Goal: Check status: Check status

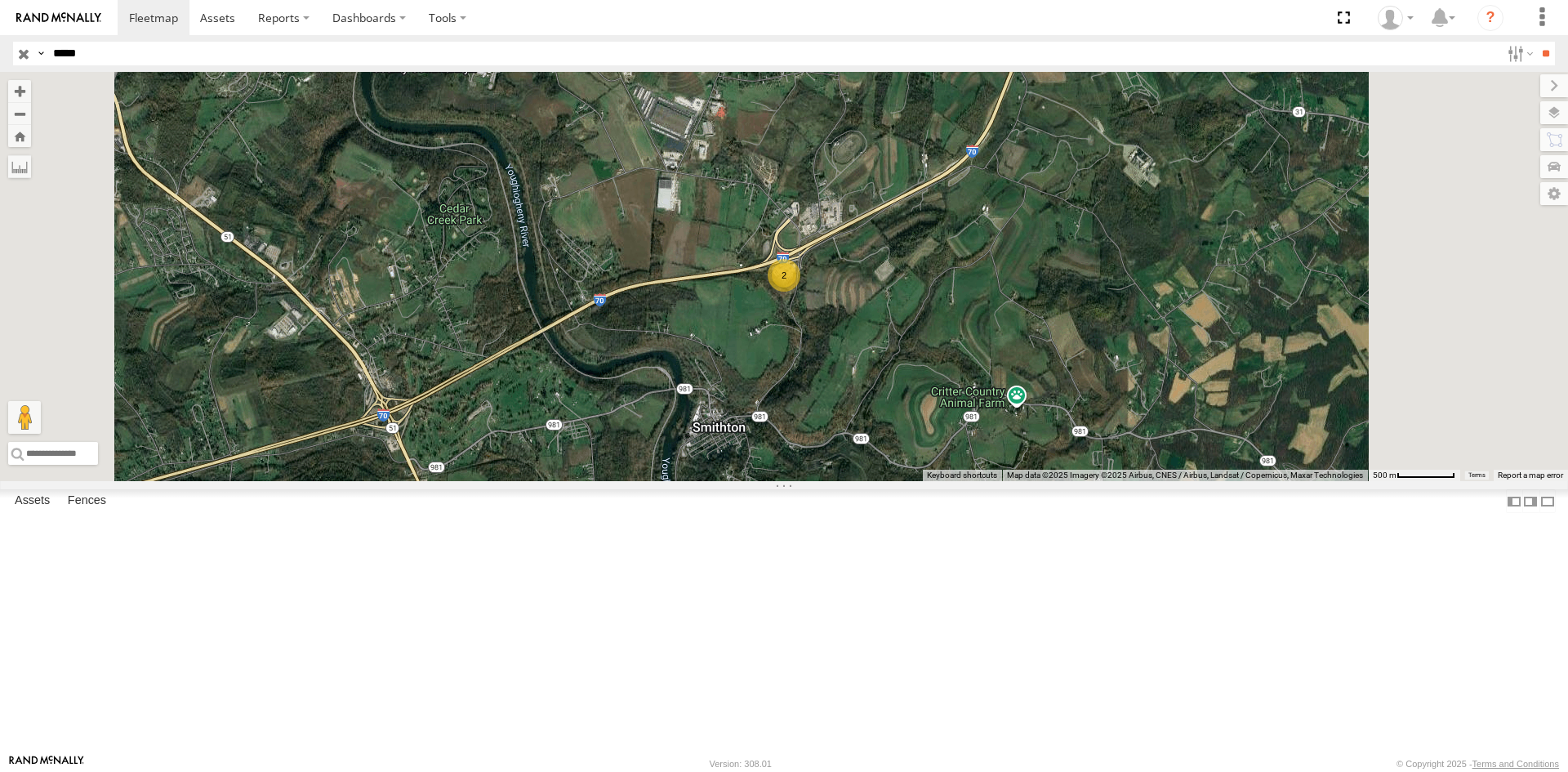
drag, startPoint x: 113, startPoint y: 47, endPoint x: -92, endPoint y: 40, distance: 205.1
click at [0, 40] on html at bounding box center [784, 386] width 1568 height 772
click at [1536, 42] on input "**" at bounding box center [1545, 53] width 19 height 24
click at [0, 0] on div "23441 4G" at bounding box center [0, 0] width 0 height 0
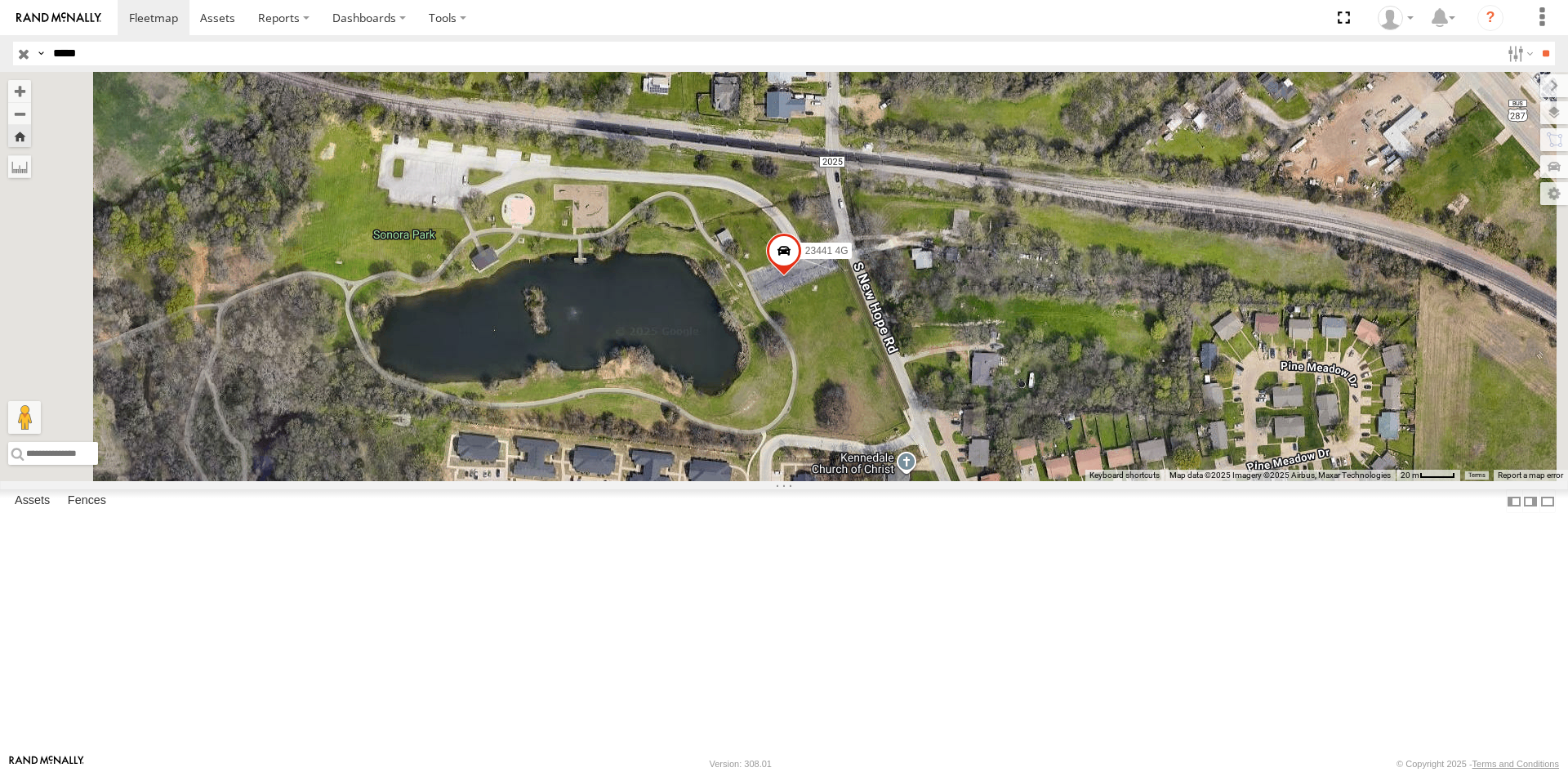
click at [802, 277] on span at bounding box center [784, 254] width 36 height 44
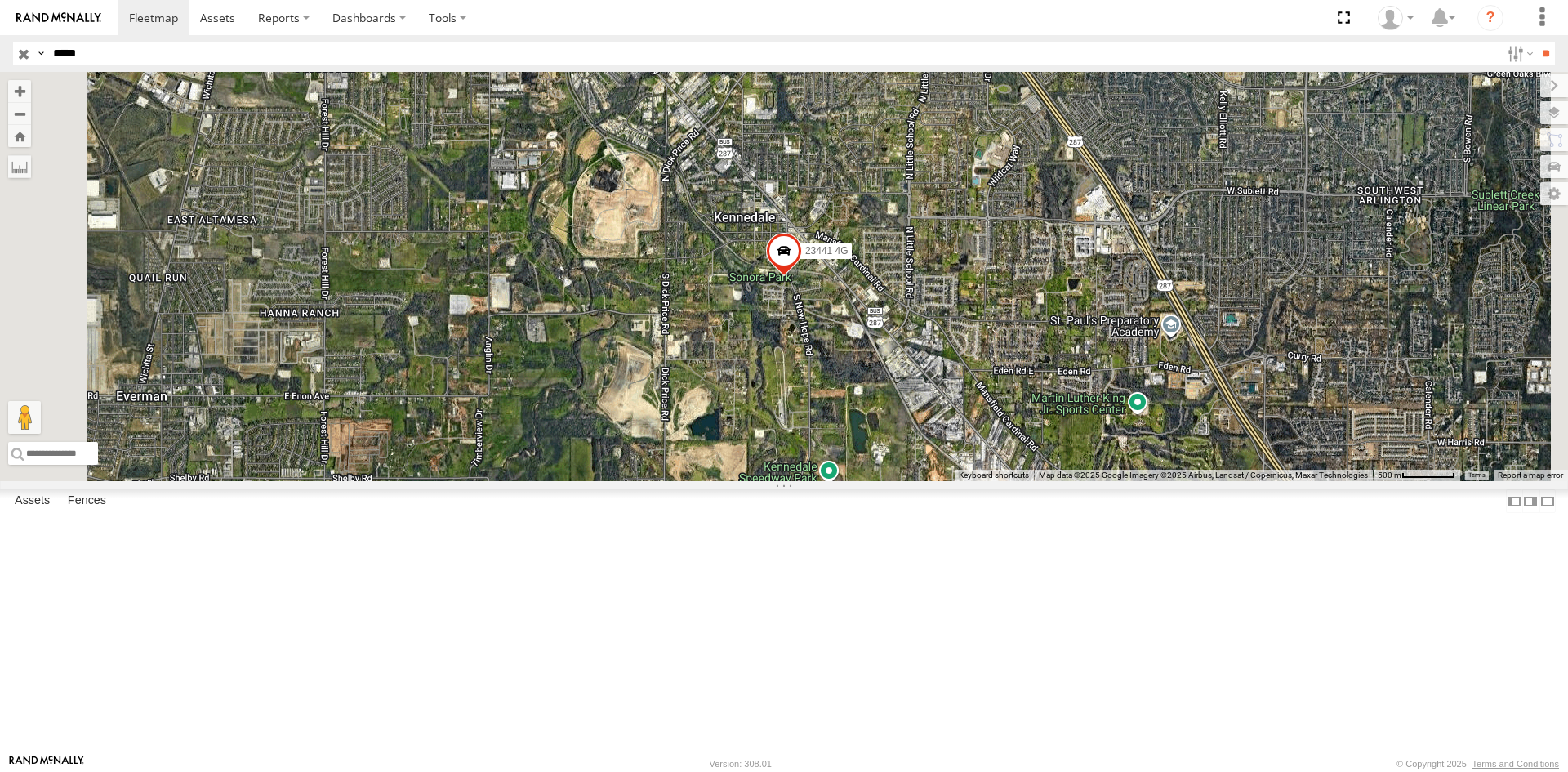
drag, startPoint x: 99, startPoint y: 54, endPoint x: -55, endPoint y: 53, distance: 154.0
click at [0, 53] on html at bounding box center [784, 386] width 1568 height 772
type input "*****"
click at [1536, 42] on input "**" at bounding box center [1545, 53] width 19 height 24
click at [0, 0] on div "All Assets" at bounding box center [0, 0] width 0 height 0
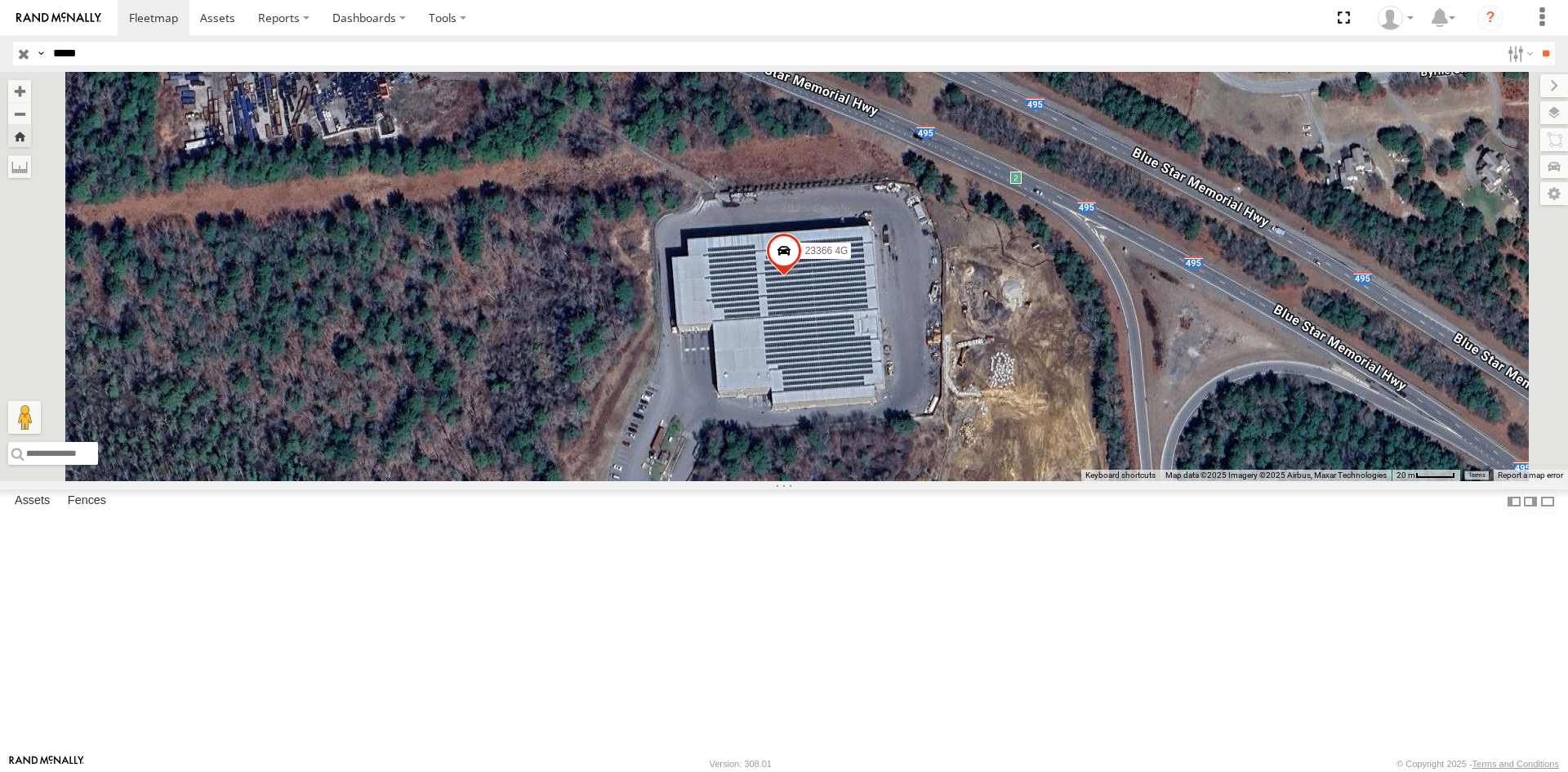
click at [802, 276] on span at bounding box center [784, 254] width 36 height 44
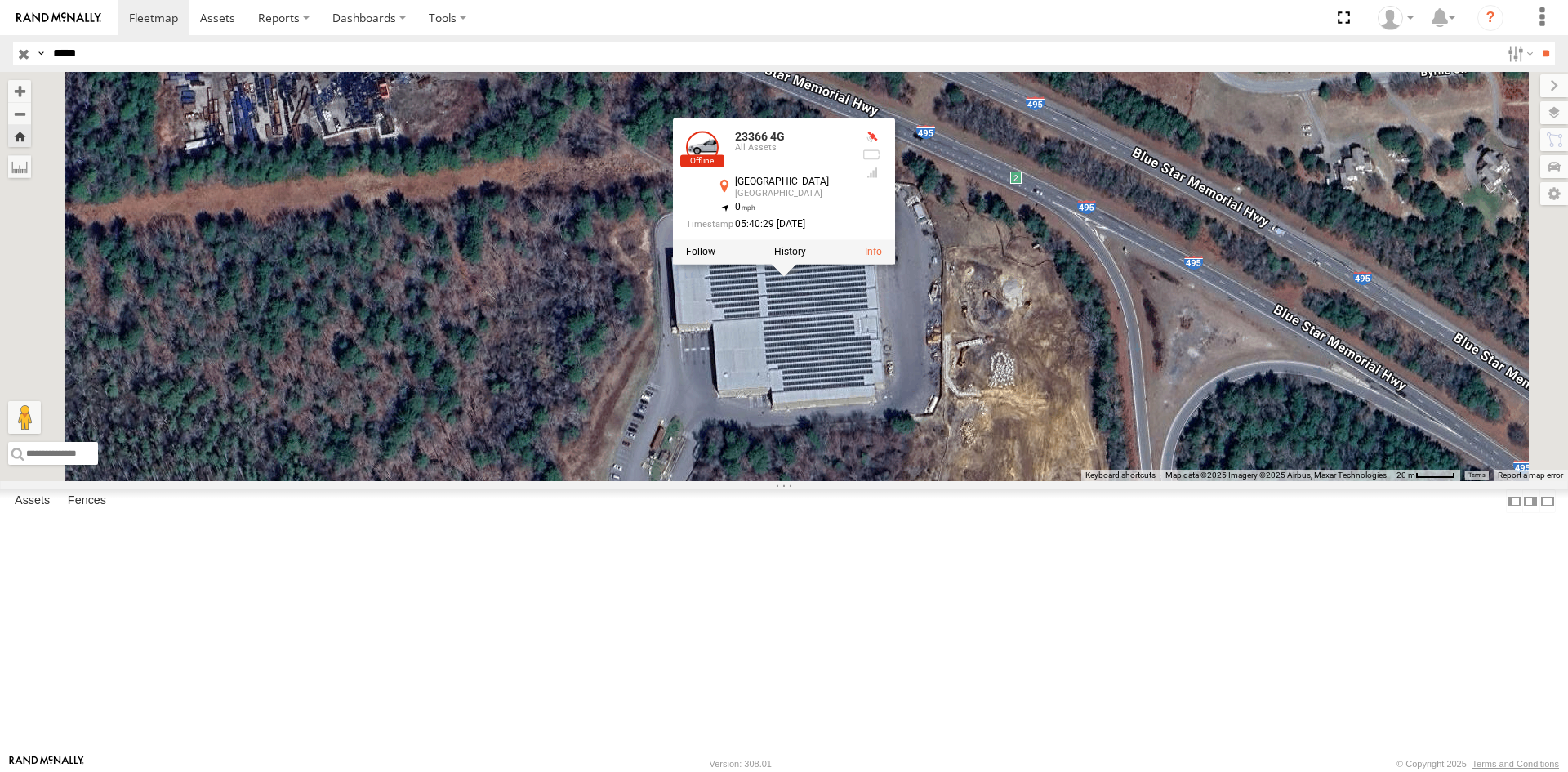
click at [0, 0] on div "23366 4G All Assets" at bounding box center [0, 0] width 0 height 0
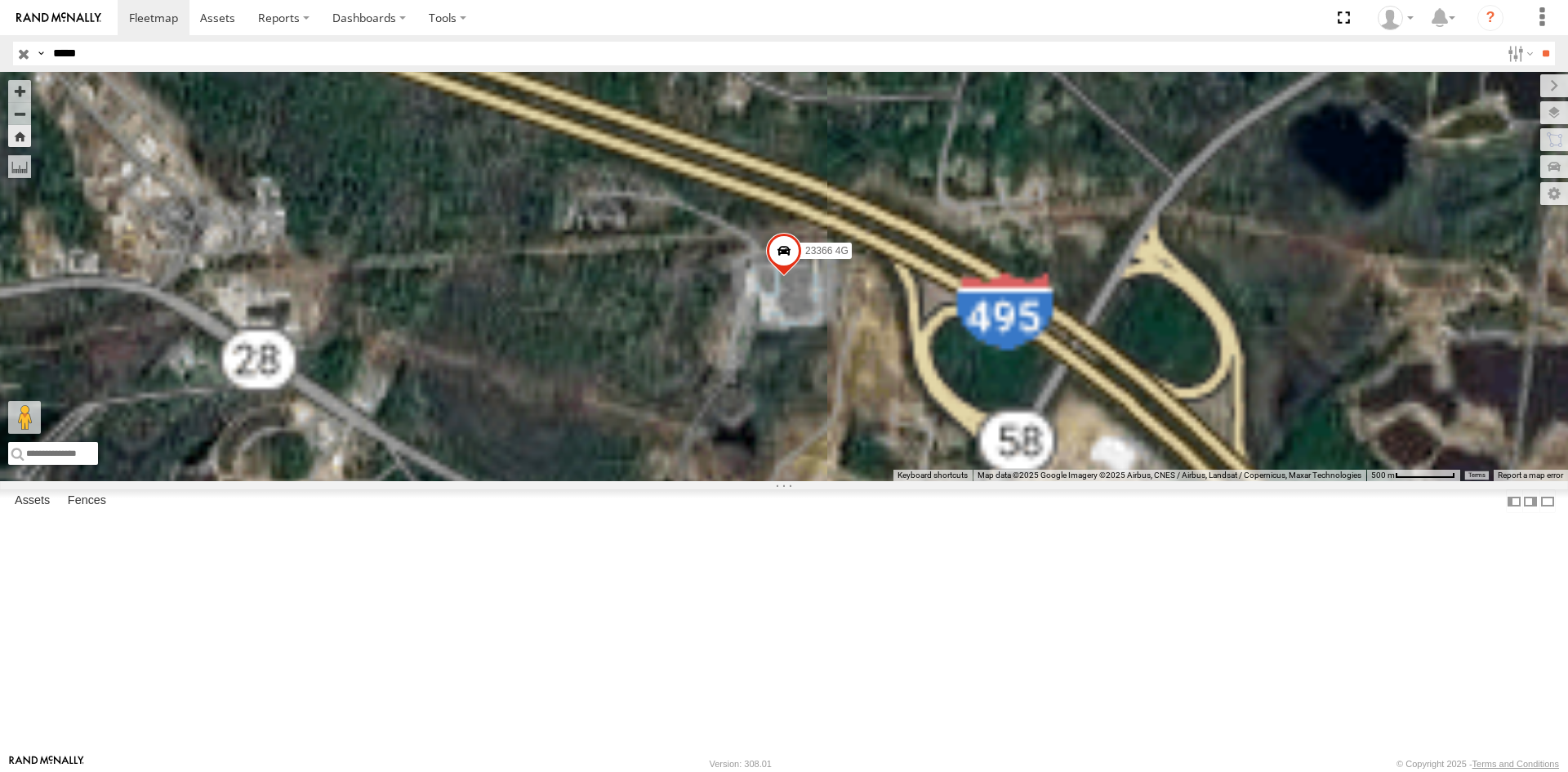
click at [0, 0] on div "All Assets" at bounding box center [0, 0] width 0 height 0
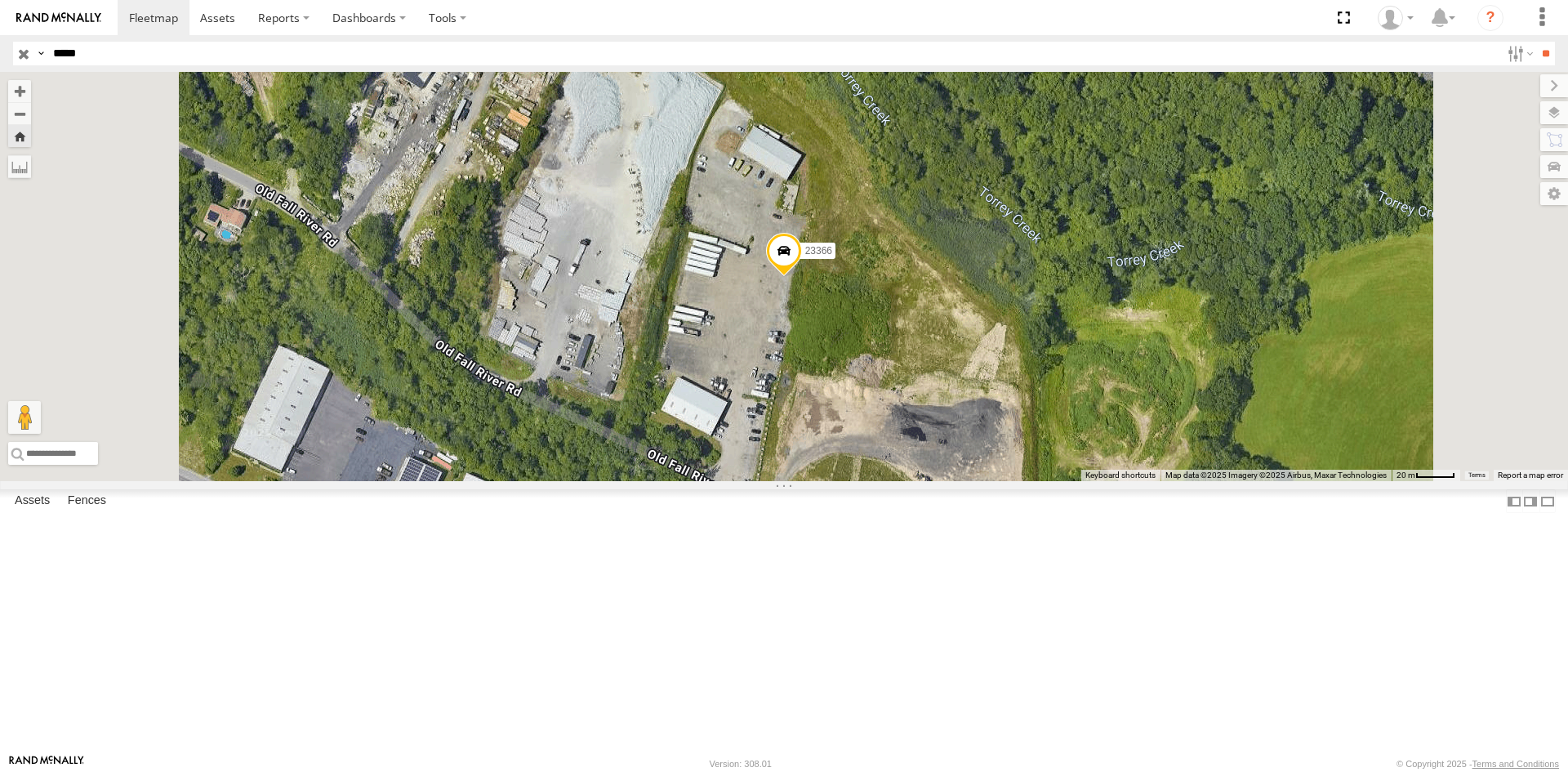
click at [802, 276] on span at bounding box center [784, 254] width 36 height 44
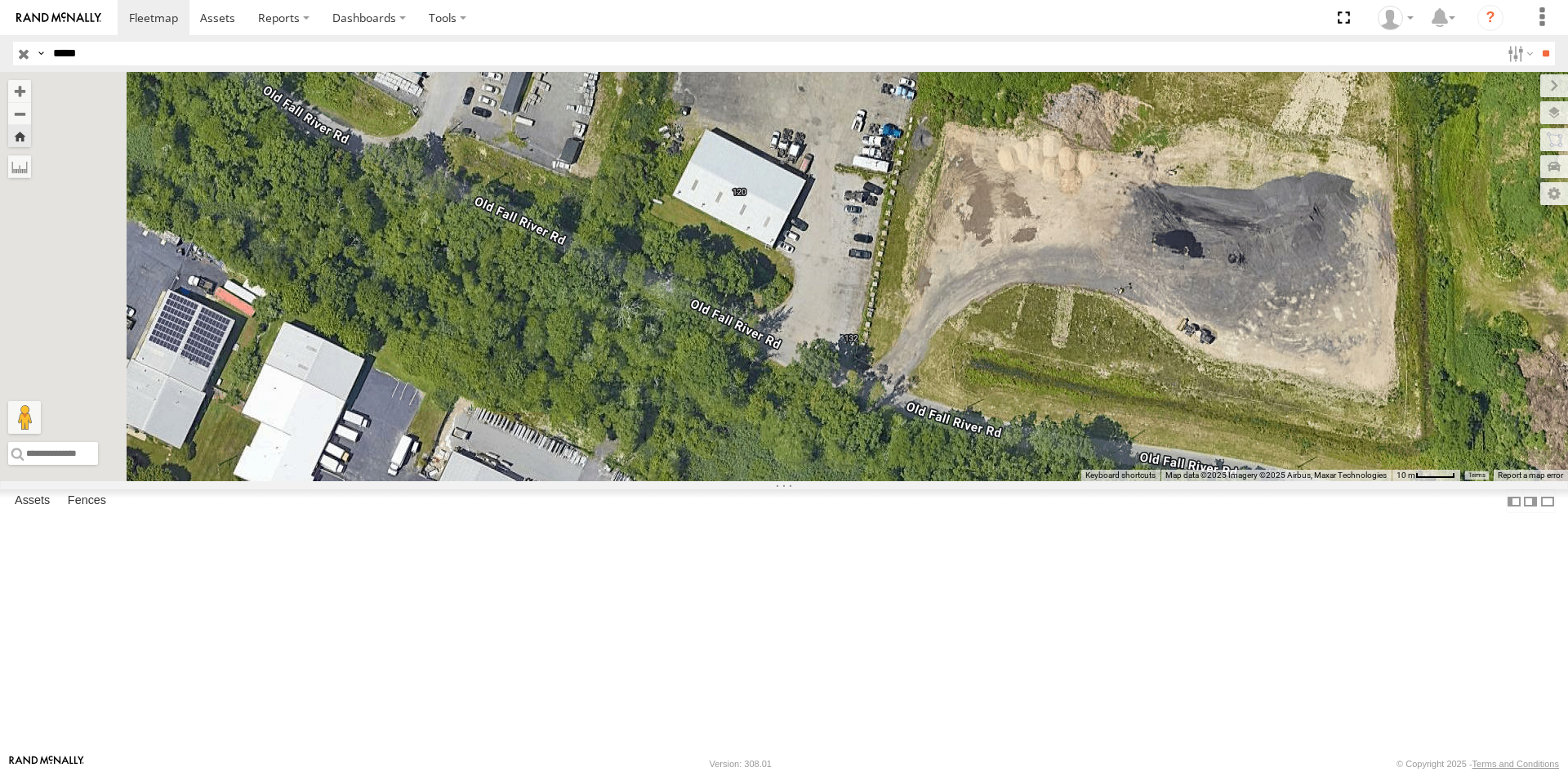
drag, startPoint x: 961, startPoint y: 500, endPoint x: 1095, endPoint y: 214, distance: 315.8
click at [1094, 207] on div "23366 23366 All Assets [GEOGRAPHIC_DATA] 41.78171 , -71.29455 0 11:56:25 [DATE]…" at bounding box center [784, 276] width 1568 height 409
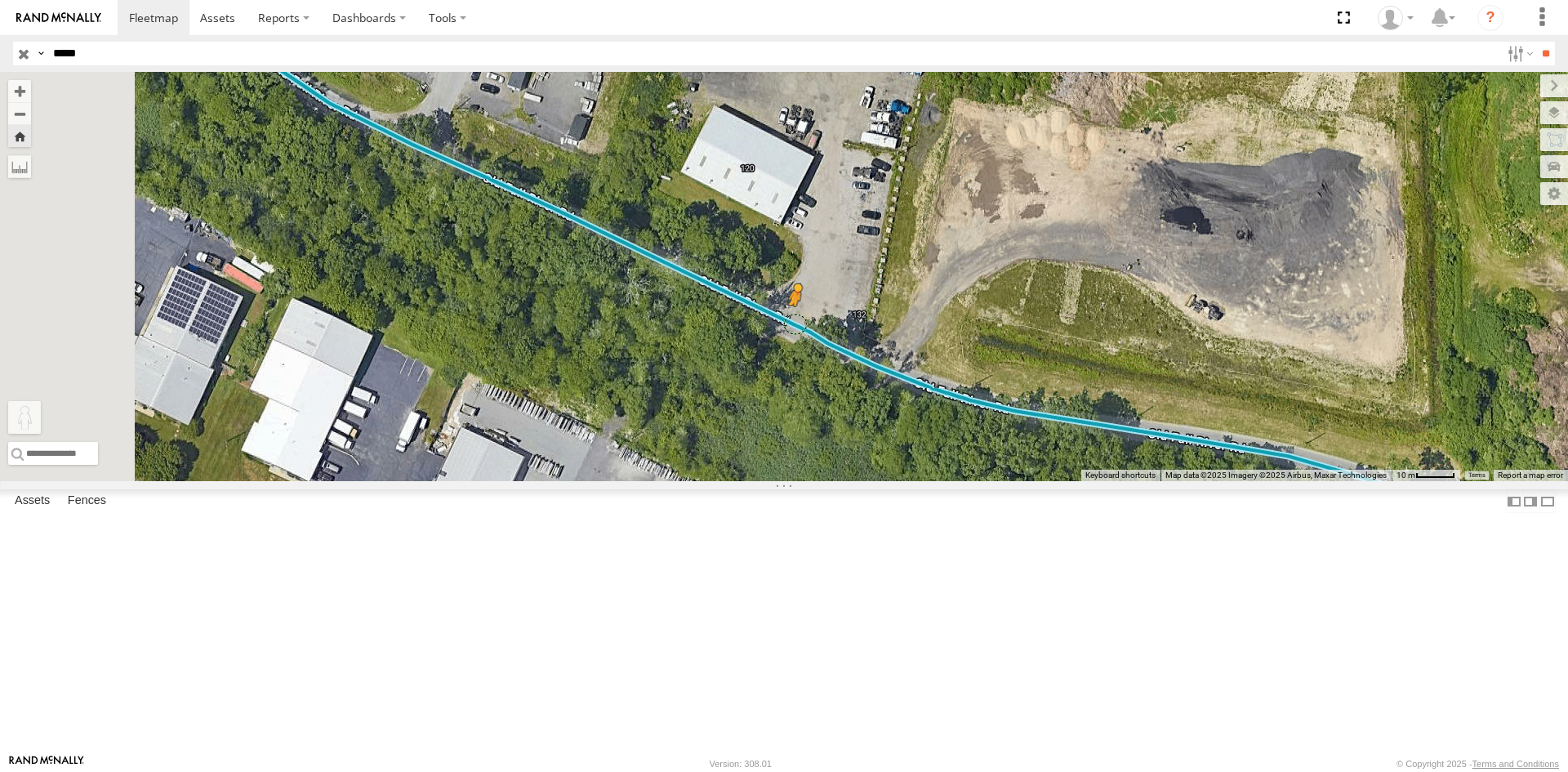
drag, startPoint x: 439, startPoint y: 687, endPoint x: 1004, endPoint y: 448, distance: 613.5
click at [1004, 448] on div "23366 23366 All Assets [GEOGRAPHIC_DATA] 41.78171 , -71.29455 0 11:56:25 [DATE]…" at bounding box center [784, 276] width 1568 height 409
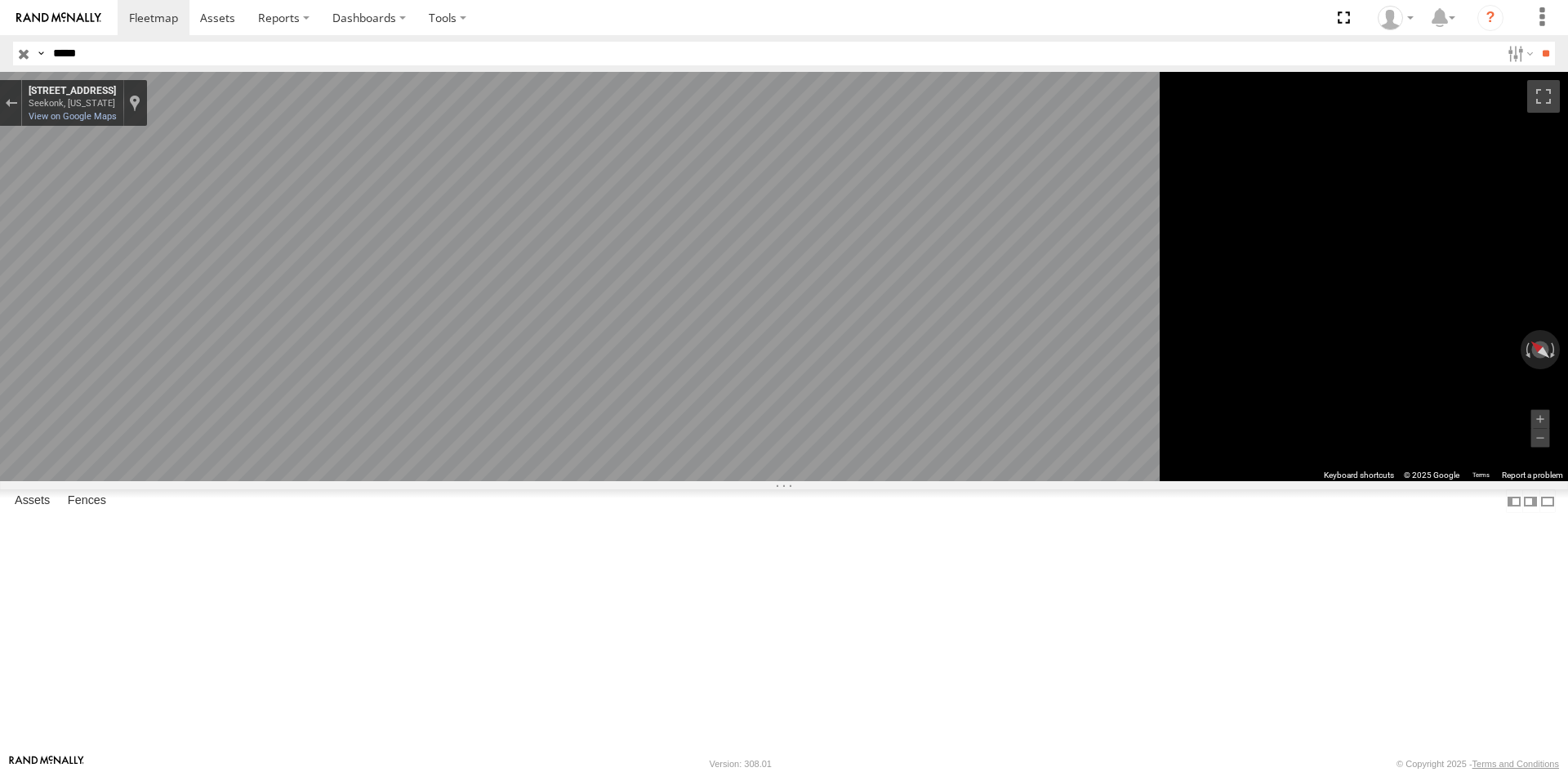
click at [0, 0] on div "All Assets" at bounding box center [0, 0] width 0 height 0
click at [0, 0] on div "23366 4G" at bounding box center [0, 0] width 0 height 0
click at [17, 101] on div "Exit the Street View" at bounding box center [10, 103] width 12 height 9
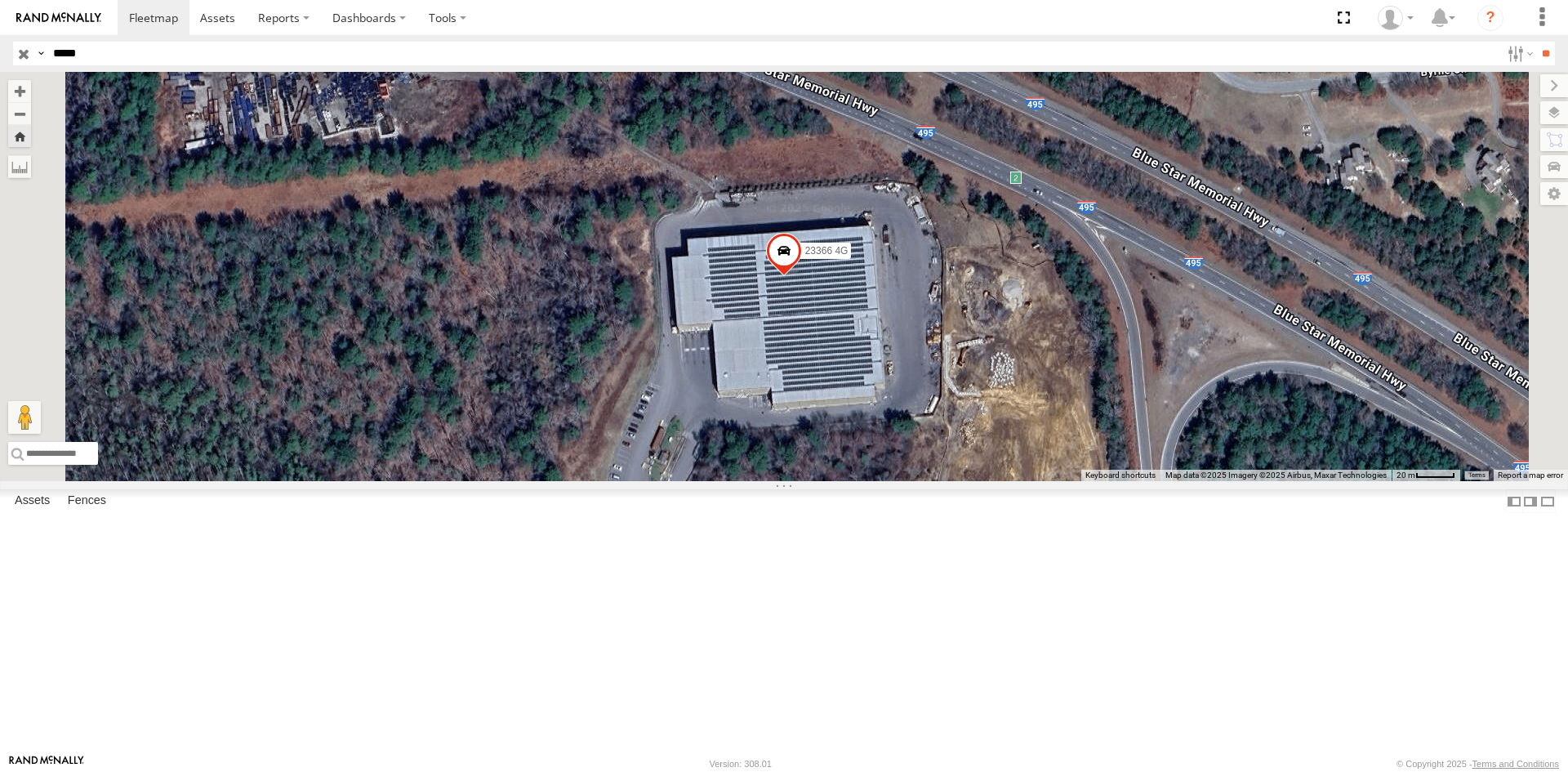
click at [0, 0] on div "23366 4G" at bounding box center [0, 0] width 0 height 0
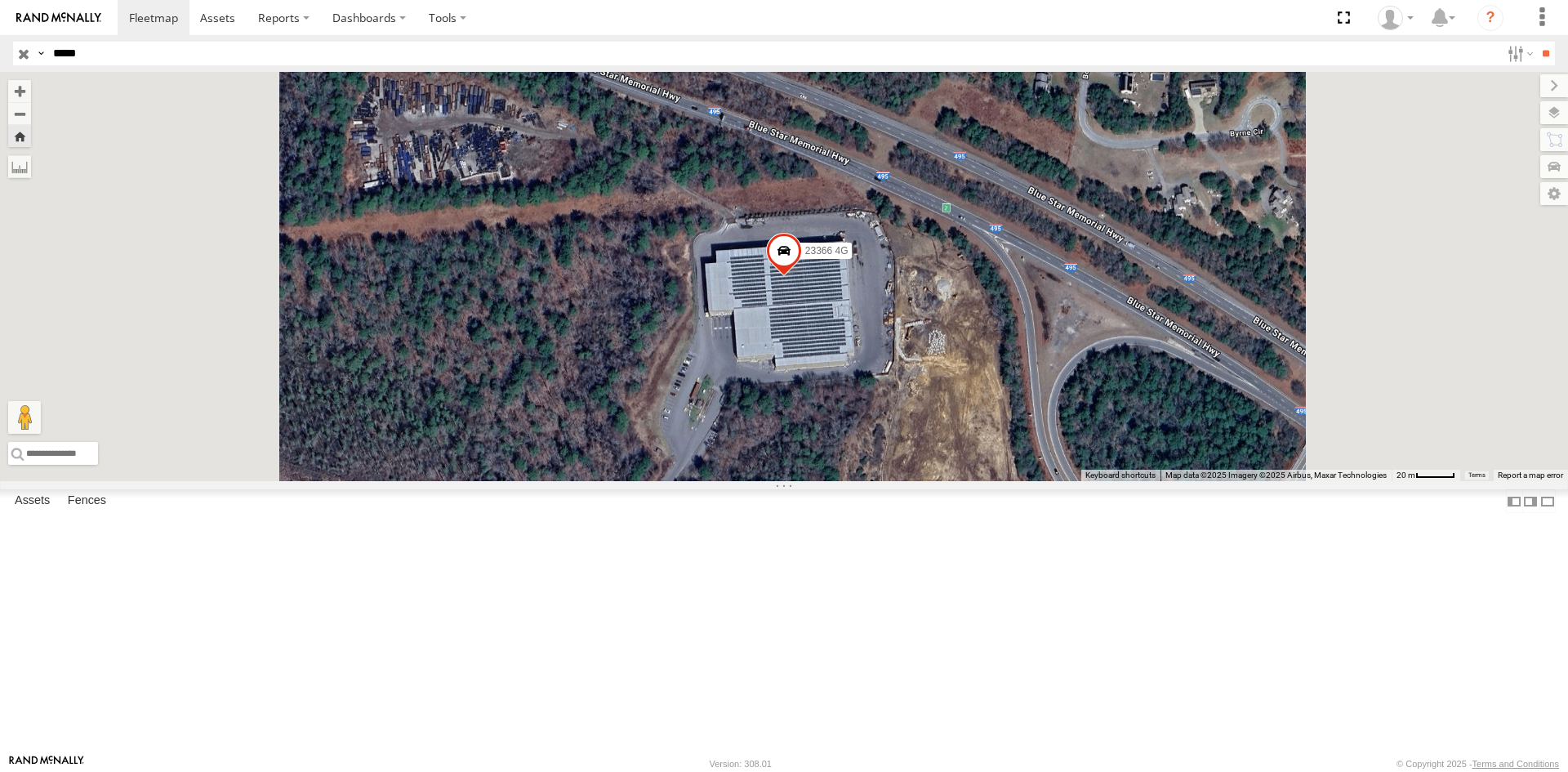
click at [802, 277] on span at bounding box center [784, 254] width 36 height 44
